Goal: Task Accomplishment & Management: Manage account settings

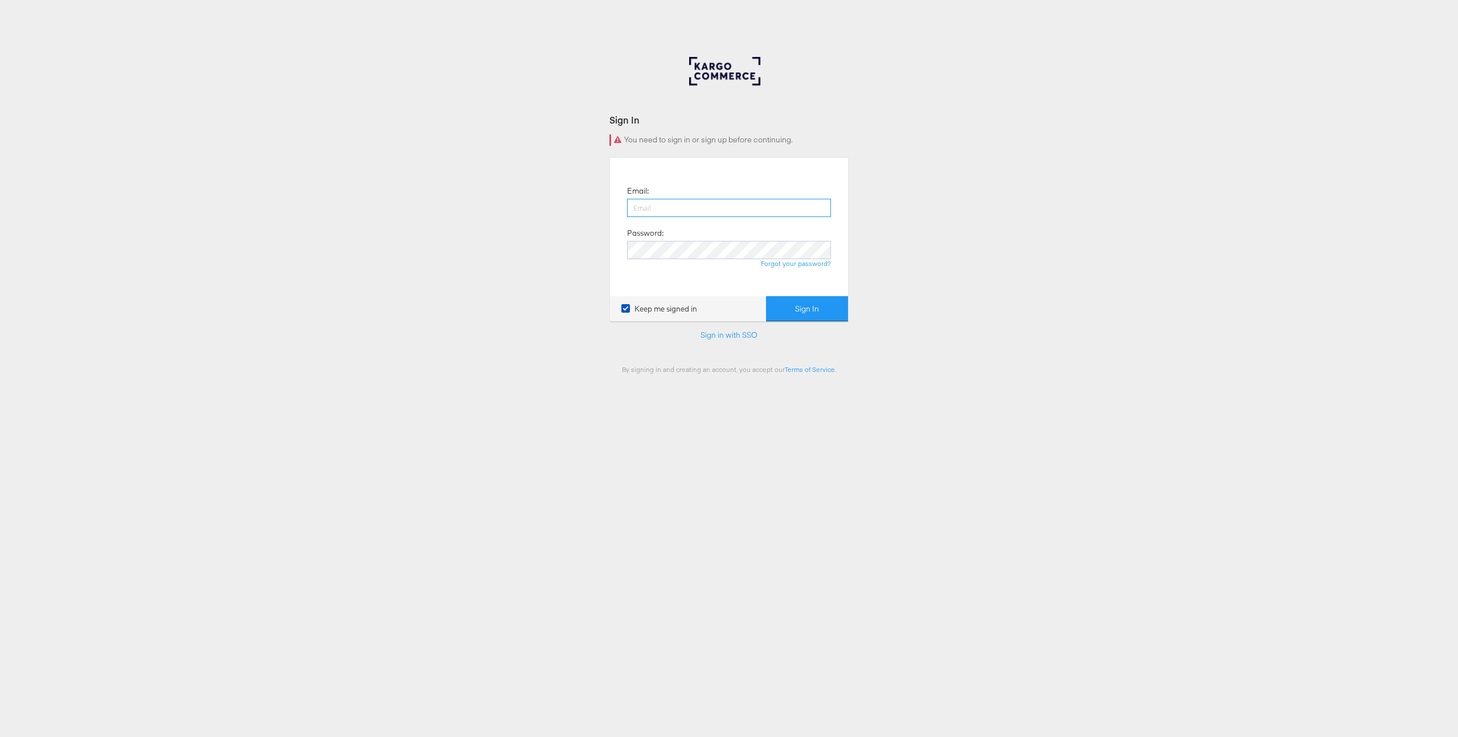
type input "[PERSON_NAME][EMAIL_ADDRESS][PERSON_NAME][DOMAIN_NAME]"
drag, startPoint x: 805, startPoint y: 313, endPoint x: 823, endPoint y: 312, distance: 18.8
click at [805, 313] on button "Sign In" at bounding box center [807, 309] width 82 height 26
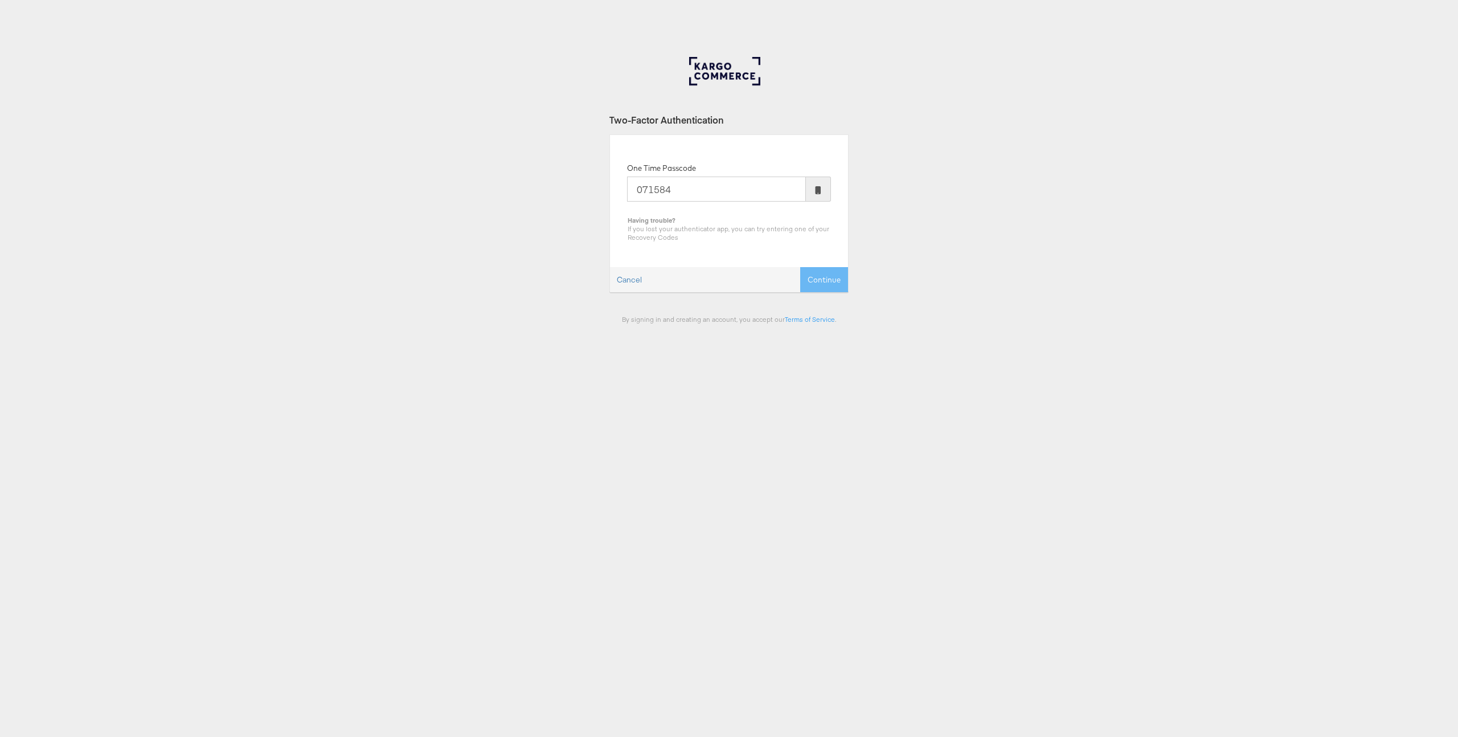
click at [701, 194] on input "071584" at bounding box center [716, 189] width 179 height 25
type input "071584"
click at [824, 279] on button "Continue" at bounding box center [824, 280] width 48 height 26
